Goal: Transaction & Acquisition: Purchase product/service

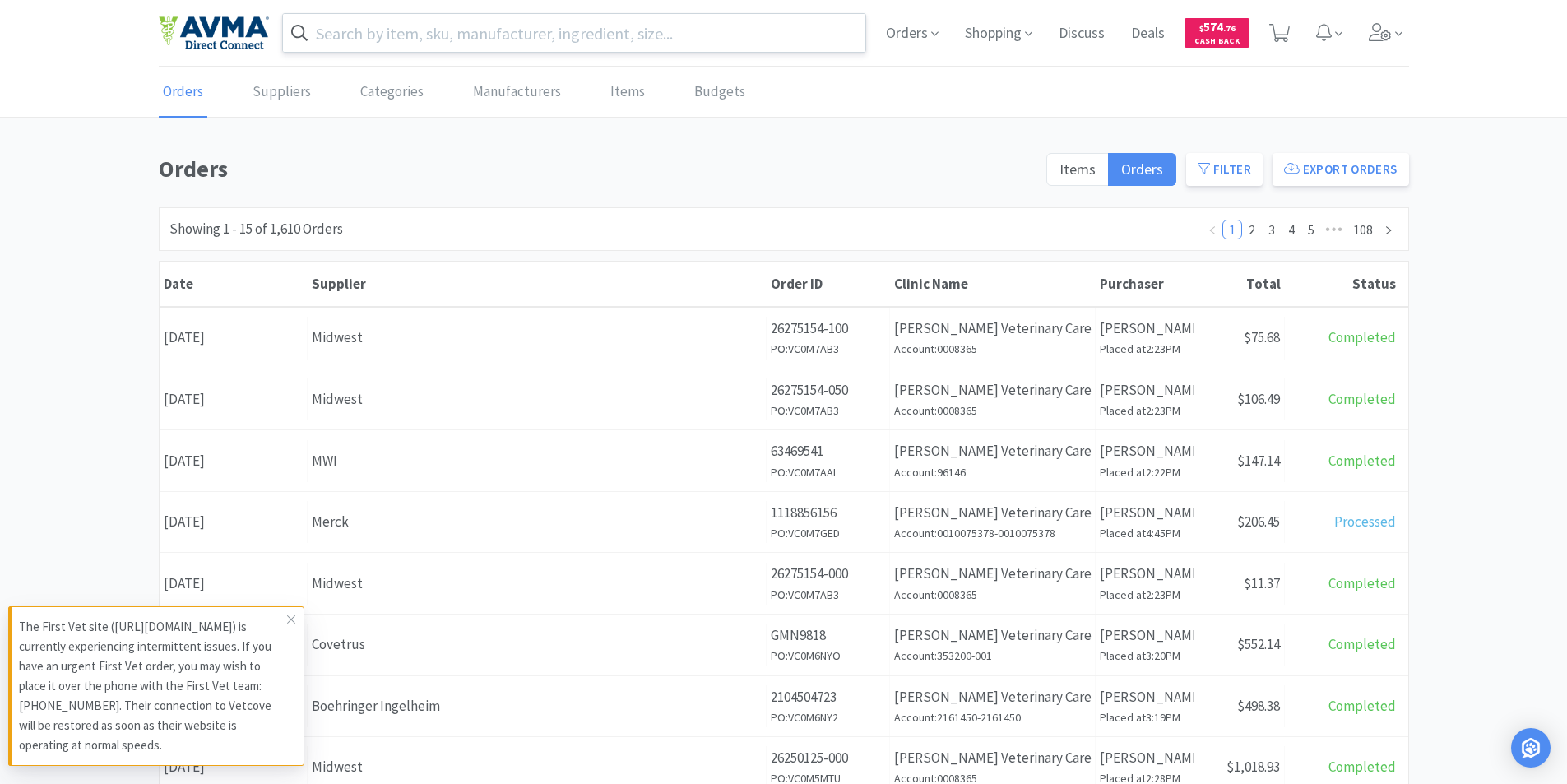
click at [376, 39] on input "text" at bounding box center [574, 33] width 583 height 38
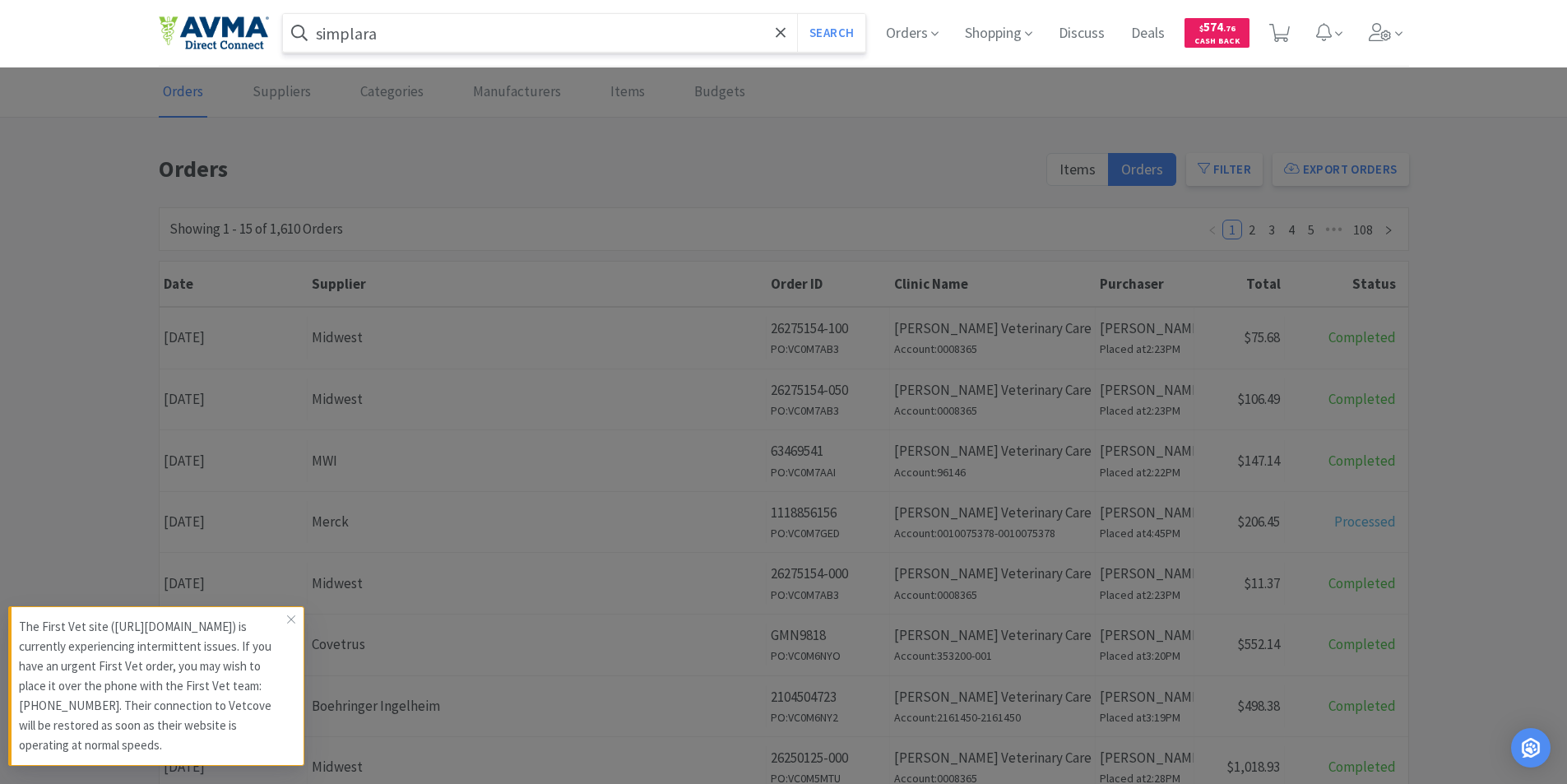
type input "simplara"
click at [798, 14] on button "Search" at bounding box center [832, 33] width 68 height 38
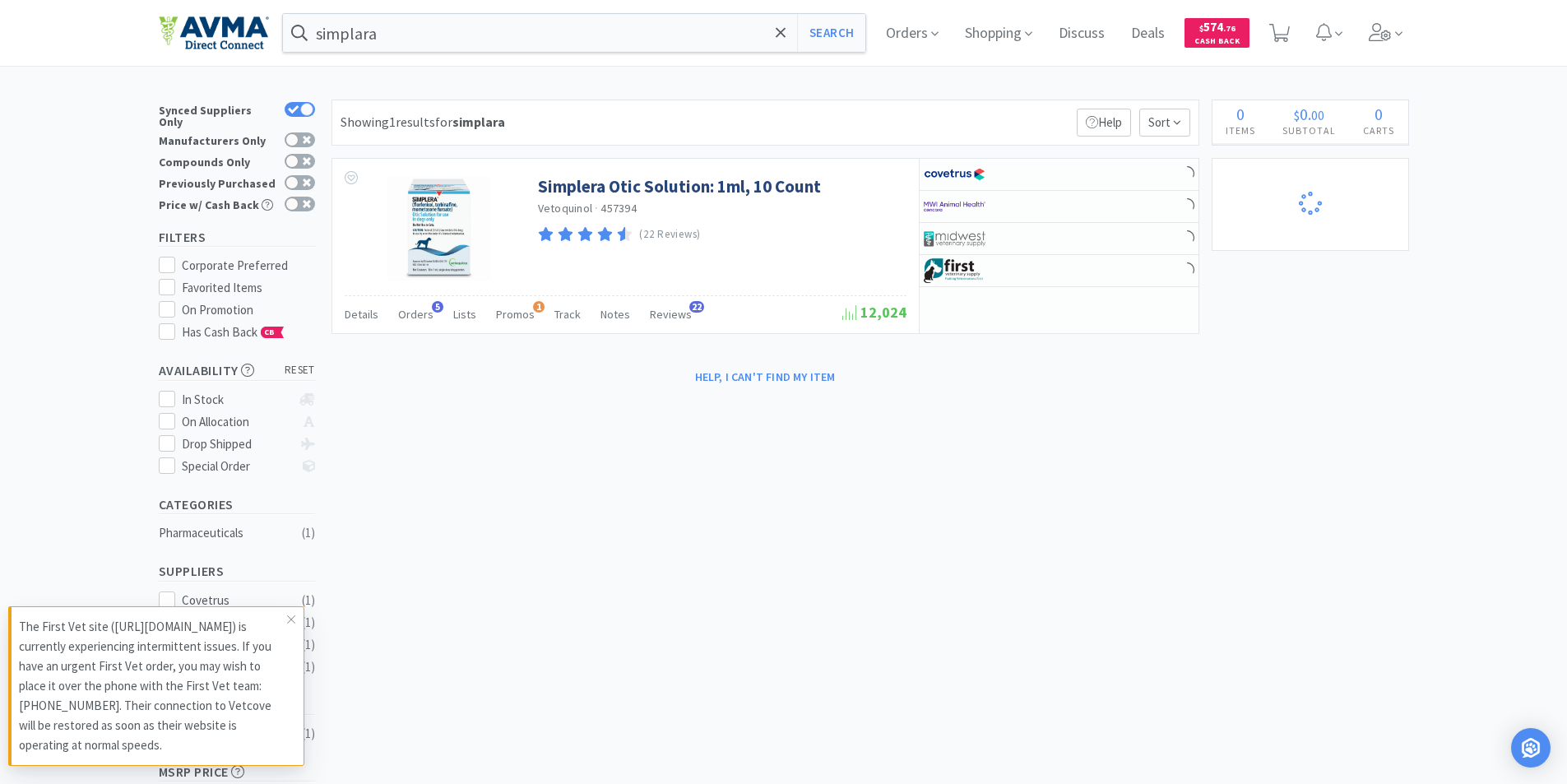
select select "1"
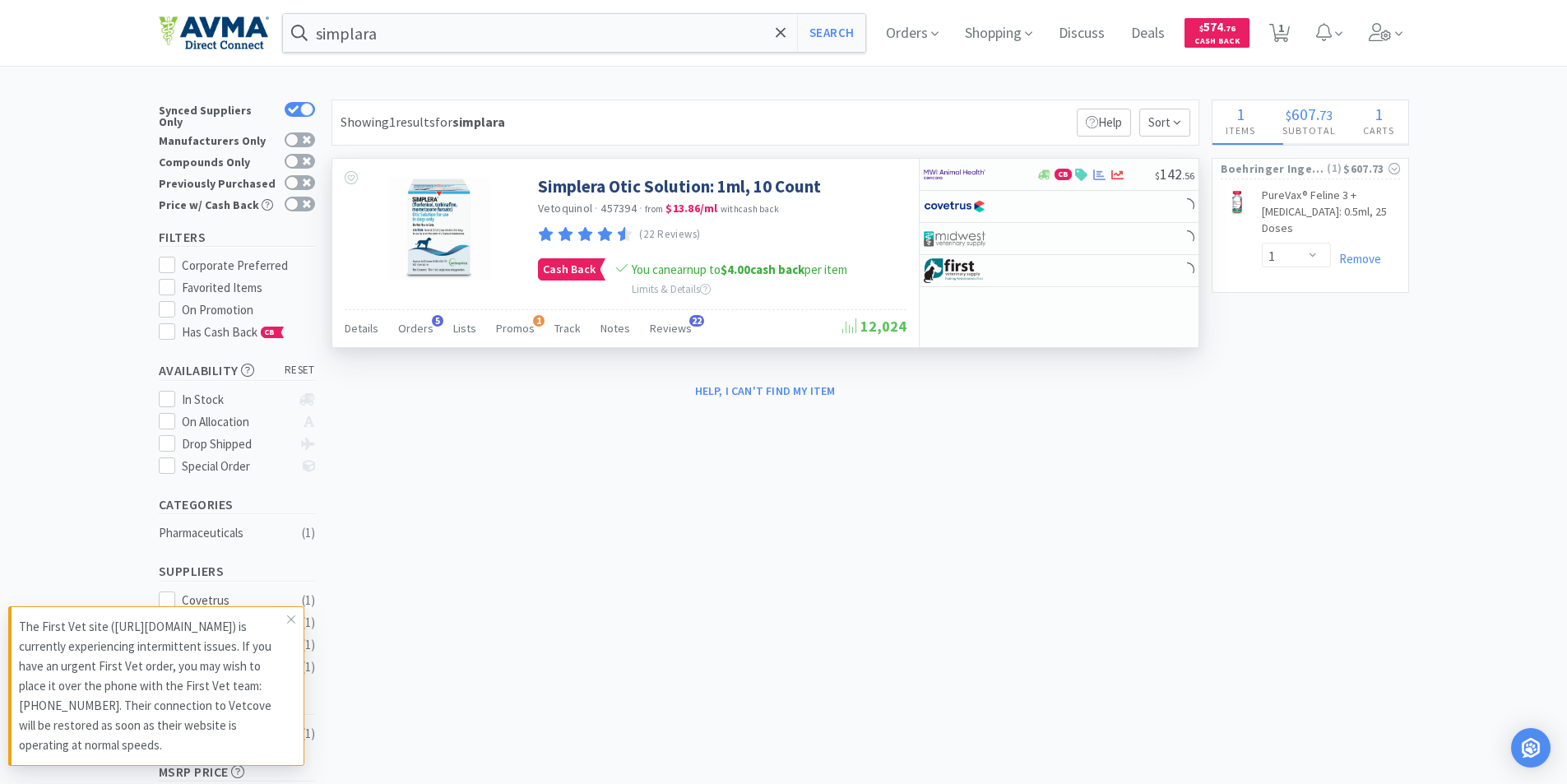
select select "5"
select select "1"
select select "10"
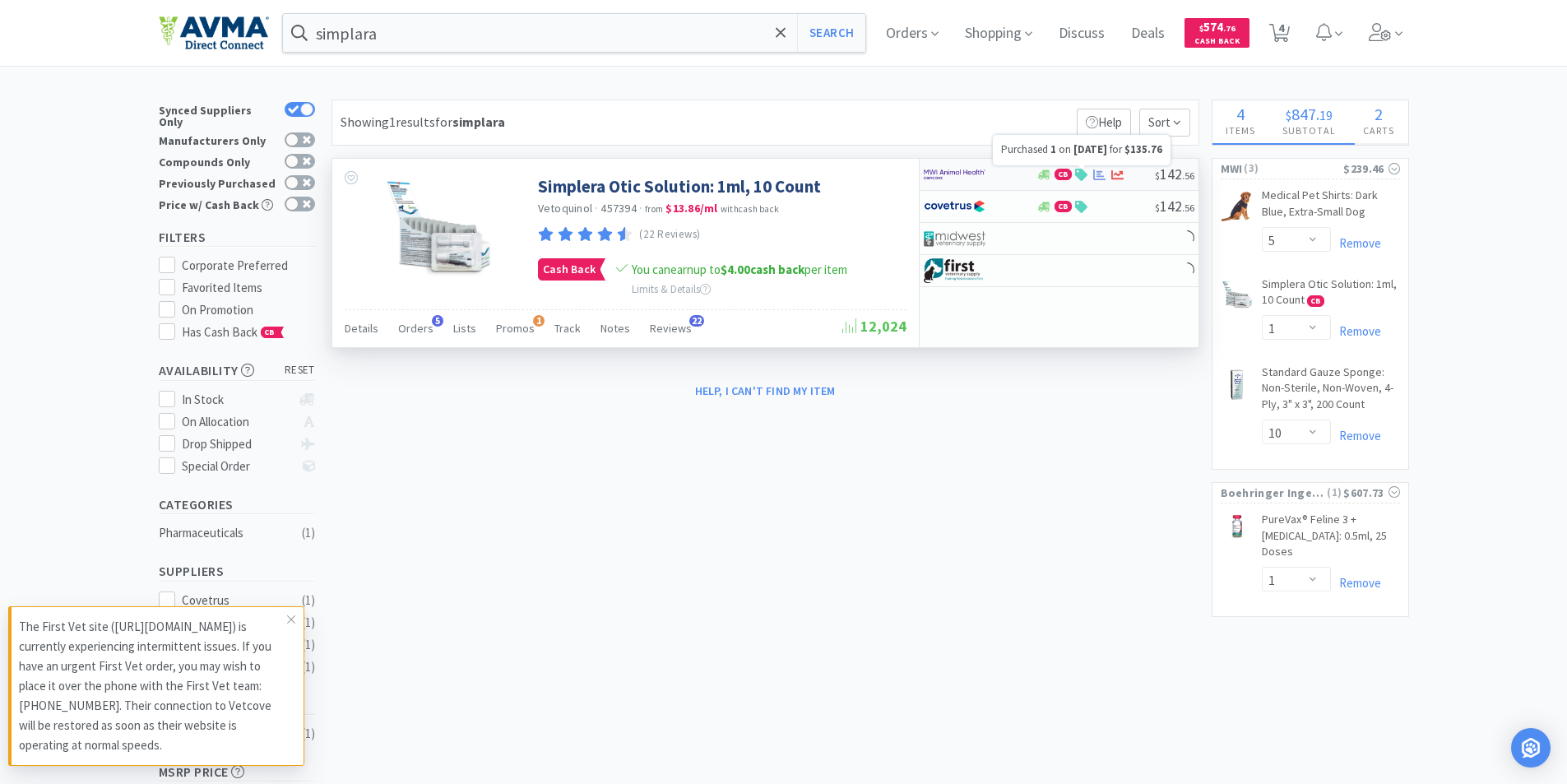
select select "4"
select select "3"
select select "1"
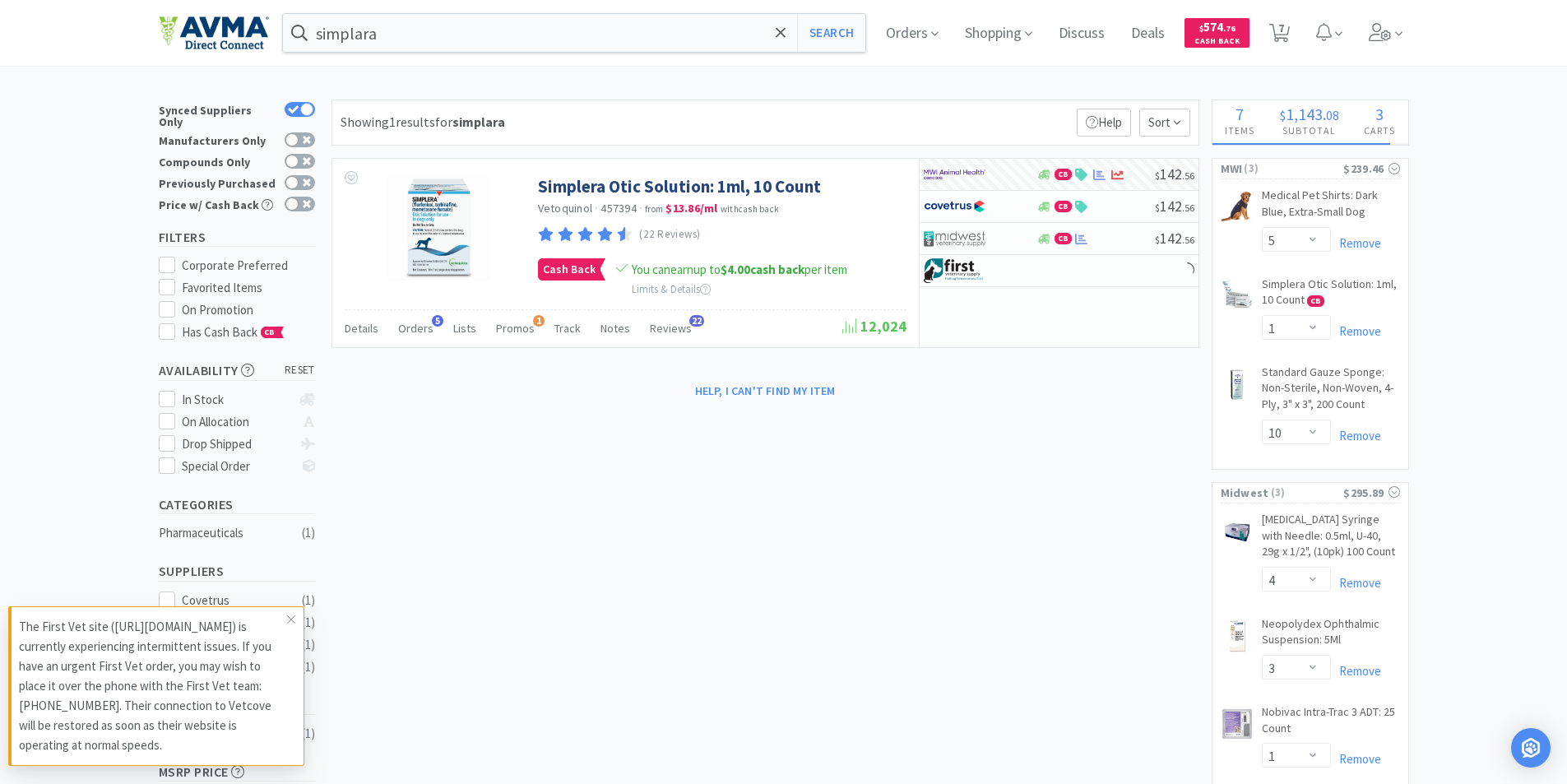
click at [837, 470] on div "× Filter Results Synced Suppliers Only Manufacturers Only Compounds Only Previo…" at bounding box center [784, 530] width 1251 height 861
